Goal: Communication & Community: Answer question/provide support

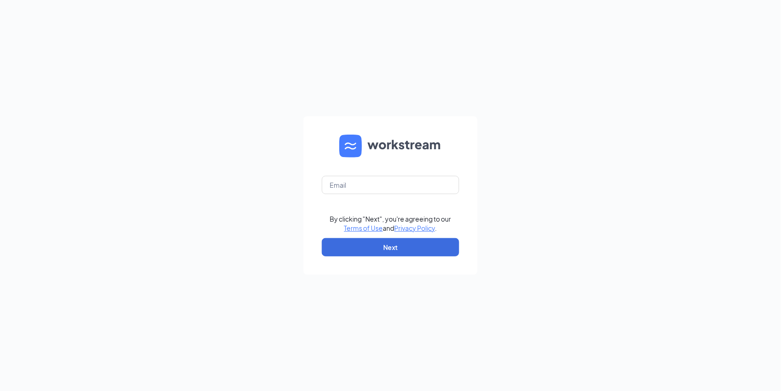
click at [391, 167] on form "By clicking "Next", you're agreeing to our Terms of Use and Privacy Policy . Ne…" at bounding box center [391, 195] width 174 height 158
click at [396, 189] on input "text" at bounding box center [390, 185] width 137 height 18
type input "[EMAIL_ADDRESS][DOMAIN_NAME]"
drag, startPoint x: 385, startPoint y: 235, endPoint x: 378, endPoint y: 268, distance: 33.2
click at [378, 268] on form "[EMAIL_ADDRESS][DOMAIN_NAME] By clicking "Next", you're agreeing to our Terms o…" at bounding box center [391, 195] width 174 height 158
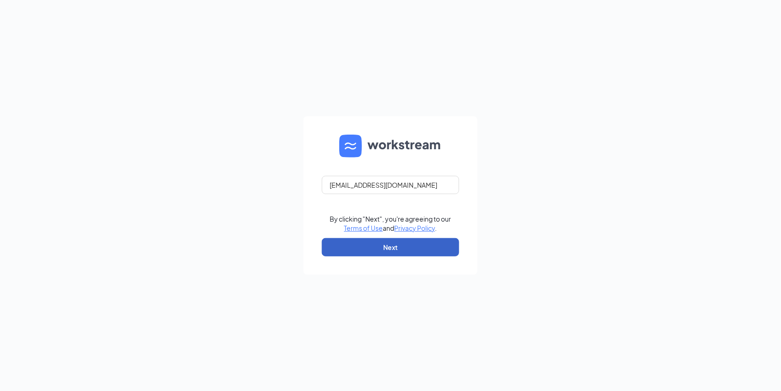
click at [385, 244] on button "Next" at bounding box center [390, 247] width 137 height 18
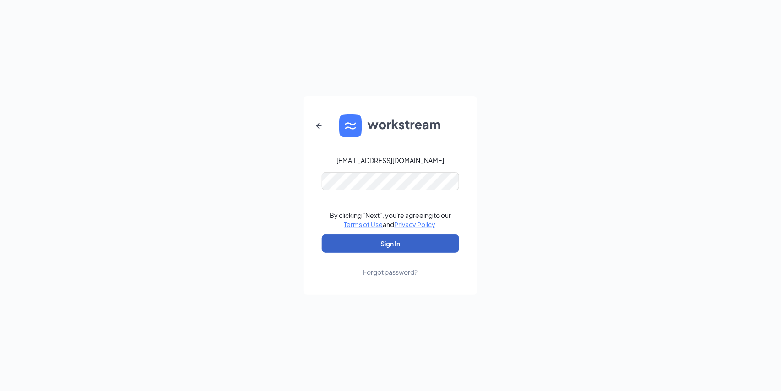
click at [345, 251] on button "Sign In" at bounding box center [390, 243] width 137 height 18
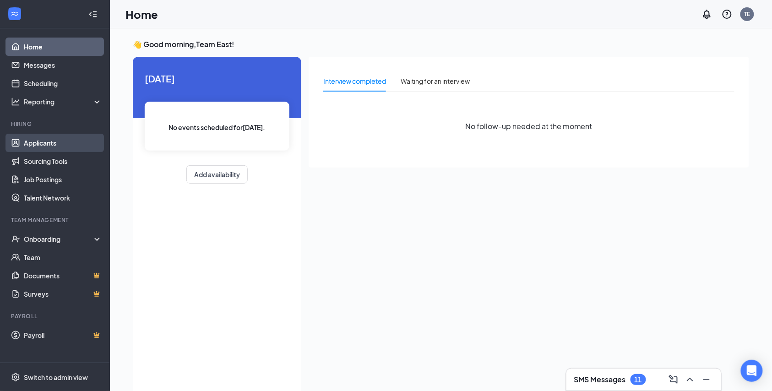
click at [58, 136] on link "Applicants" at bounding box center [63, 143] width 78 height 18
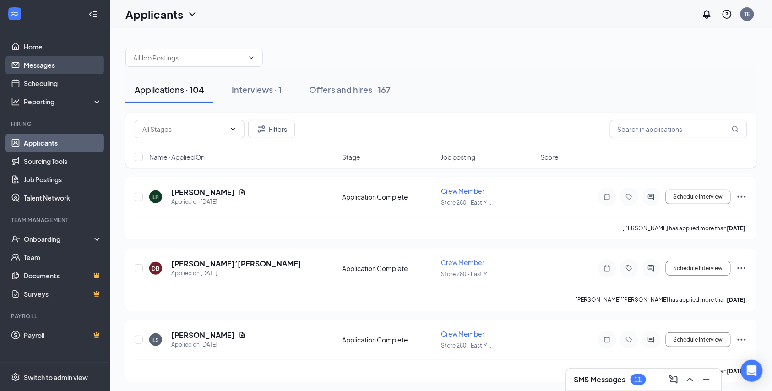
click at [45, 60] on link "Messages" at bounding box center [63, 65] width 78 height 18
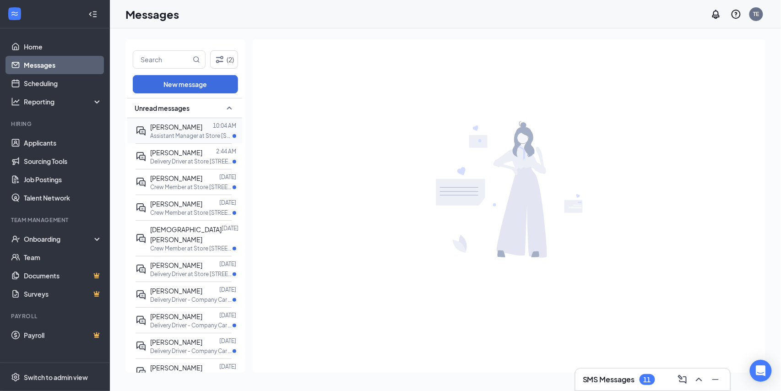
click at [191, 129] on span "ALEXA EWING" at bounding box center [176, 127] width 52 height 8
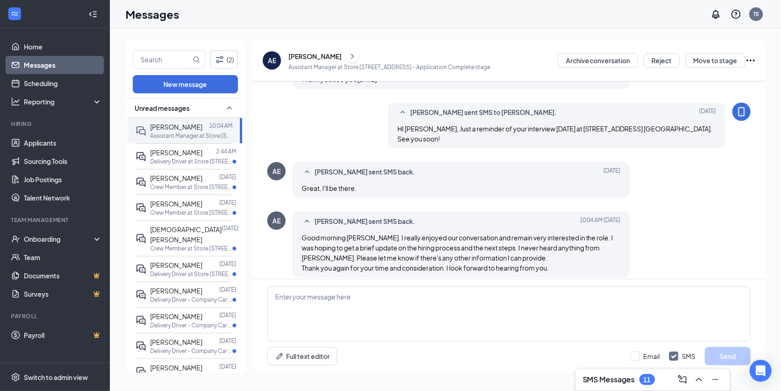
scroll to position [438, 0]
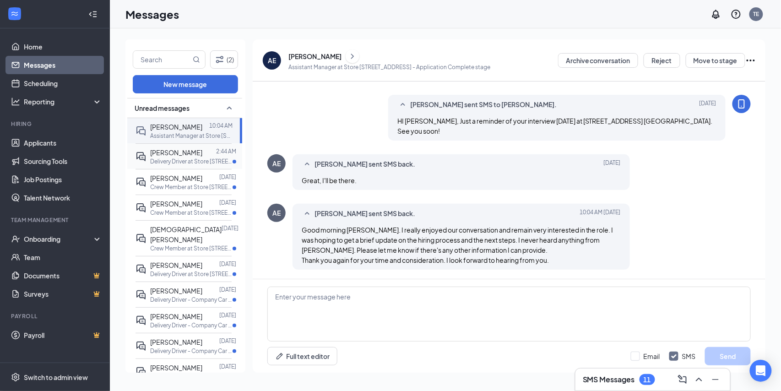
click at [187, 158] on p "Delivery Driver at Store 280 - East Market St" at bounding box center [191, 162] width 82 height 8
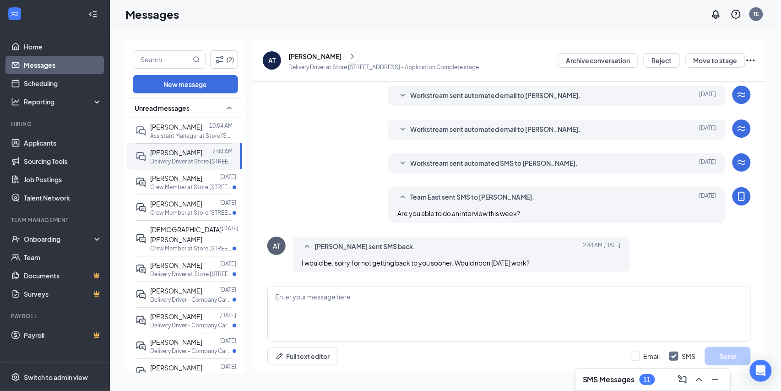
scroll to position [64, 0]
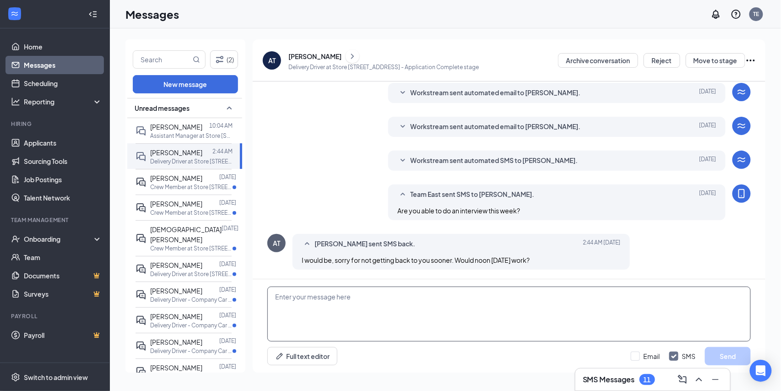
click at [435, 302] on textarea at bounding box center [509, 314] width 484 height 55
type textarea "Thats fine, I will see you then"
click at [725, 355] on button "Send" at bounding box center [728, 356] width 46 height 18
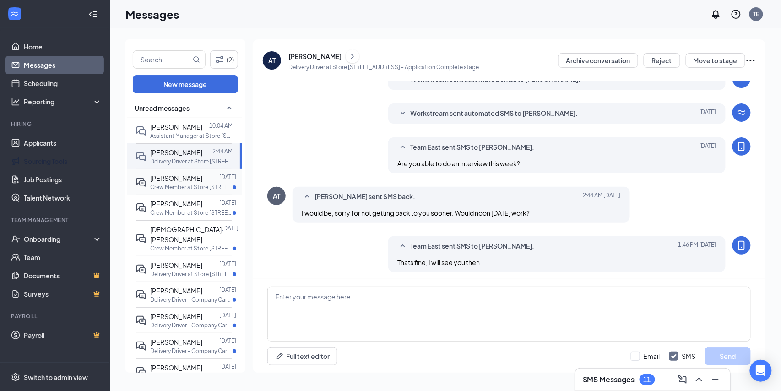
scroll to position [114, 0]
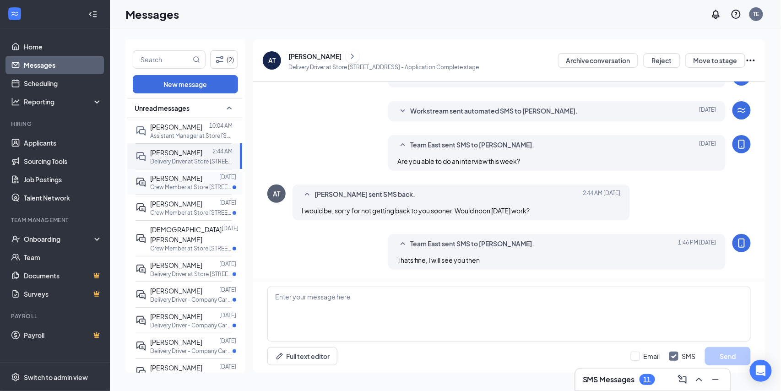
click at [182, 188] on p "Crew Member at Store 280 - East Market St" at bounding box center [191, 187] width 82 height 8
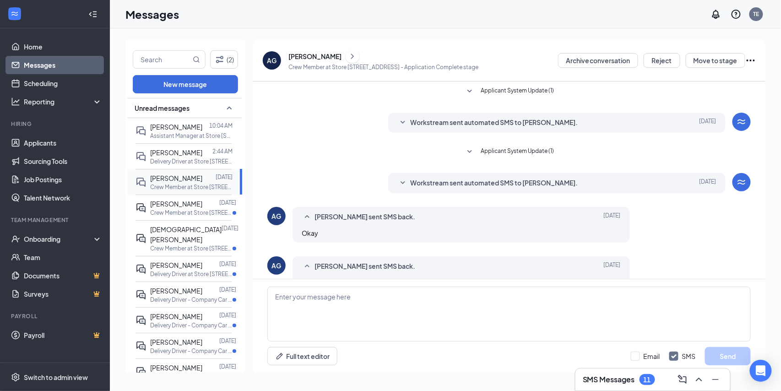
scroll to position [22, 0]
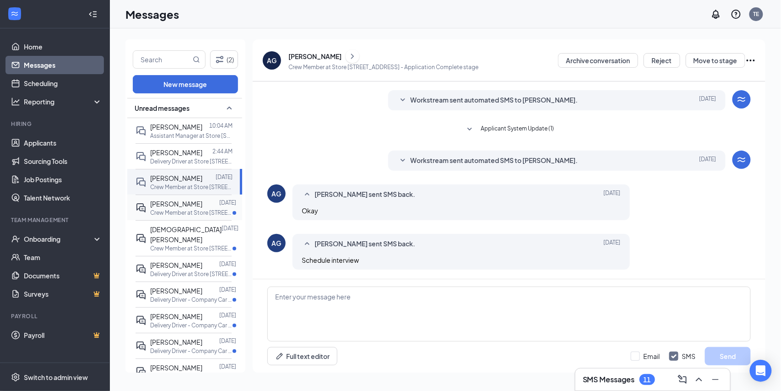
click at [175, 207] on div "Rishika Rai" at bounding box center [176, 204] width 52 height 10
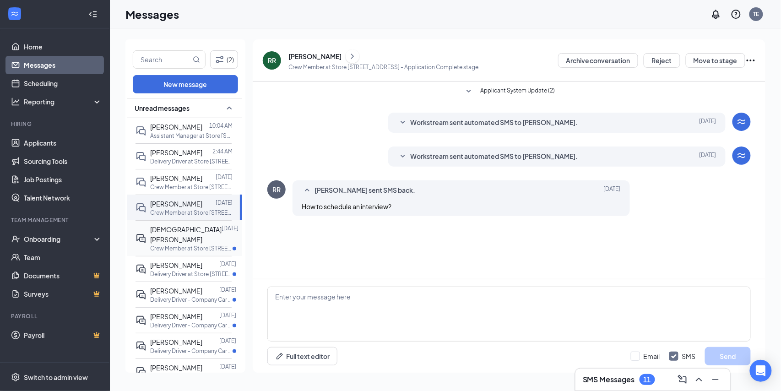
click at [191, 234] on div "Christian Edwards" at bounding box center [185, 234] width 71 height 20
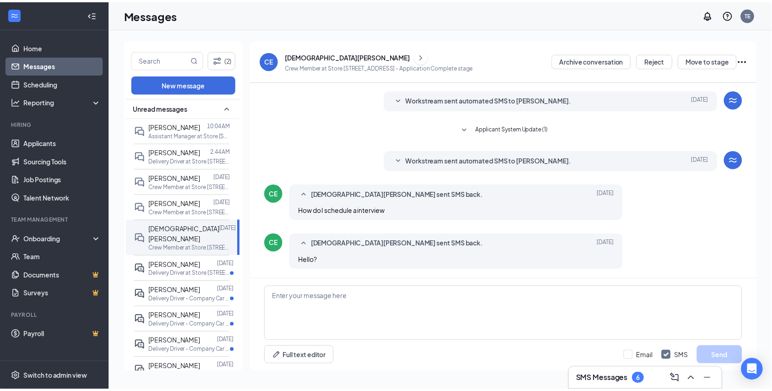
scroll to position [671, 0]
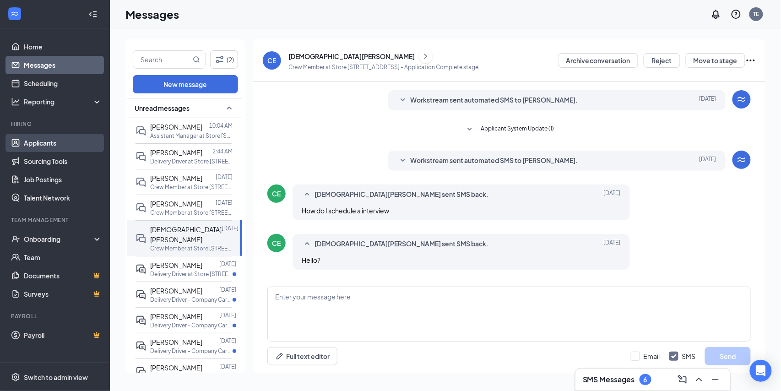
click at [54, 143] on link "Applicants" at bounding box center [63, 143] width 78 height 18
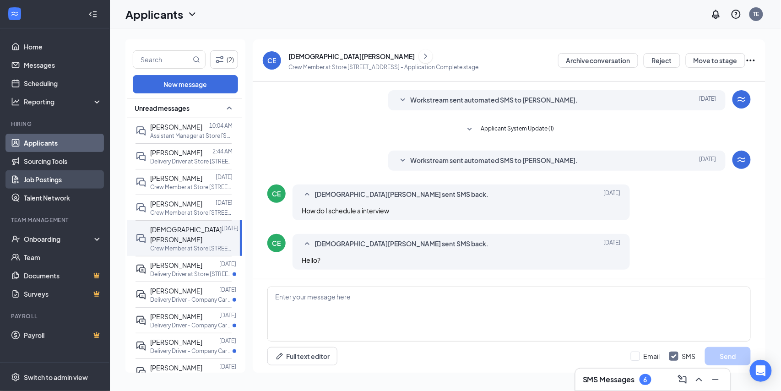
click at [46, 139] on link "Applicants" at bounding box center [63, 143] width 78 height 18
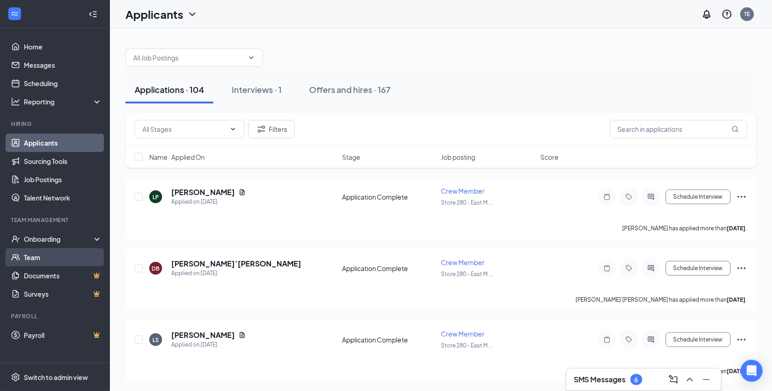
click at [35, 262] on link "Team" at bounding box center [63, 257] width 78 height 18
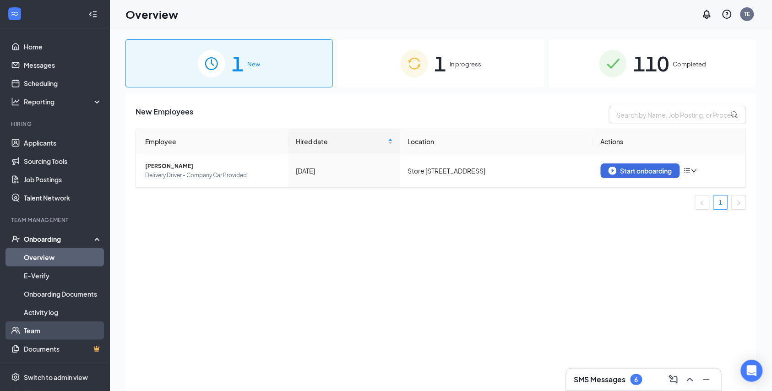
click at [37, 328] on link "Team" at bounding box center [63, 330] width 78 height 18
